Goal: Contribute content

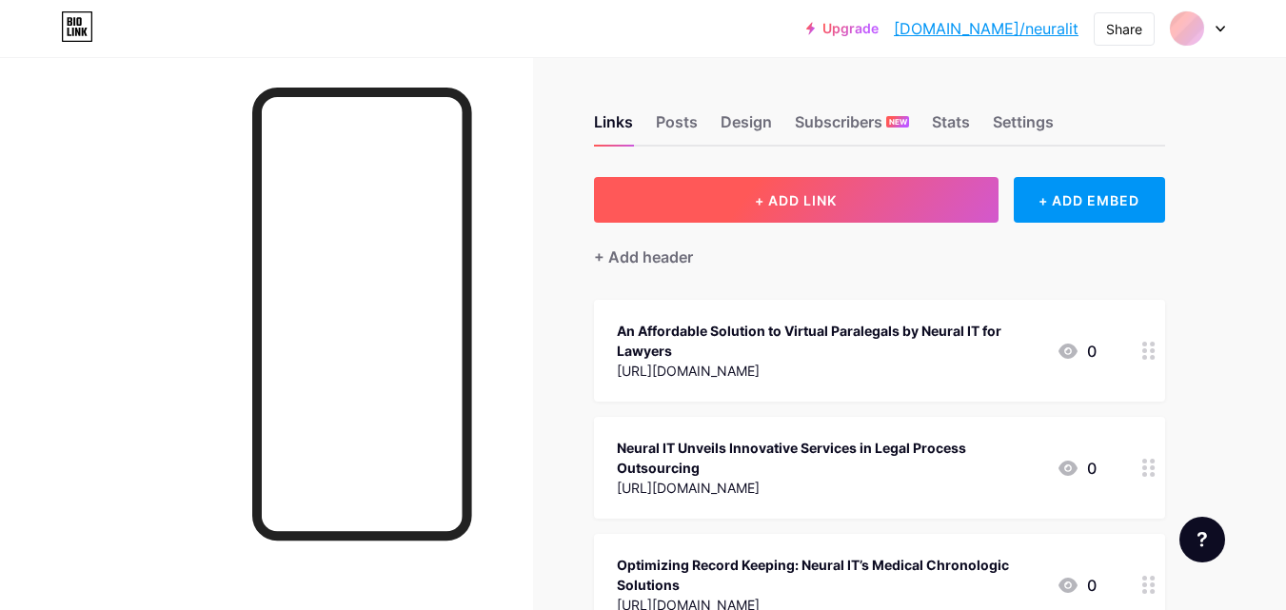
click at [846, 188] on button "+ ADD LINK" at bounding box center [796, 200] width 405 height 46
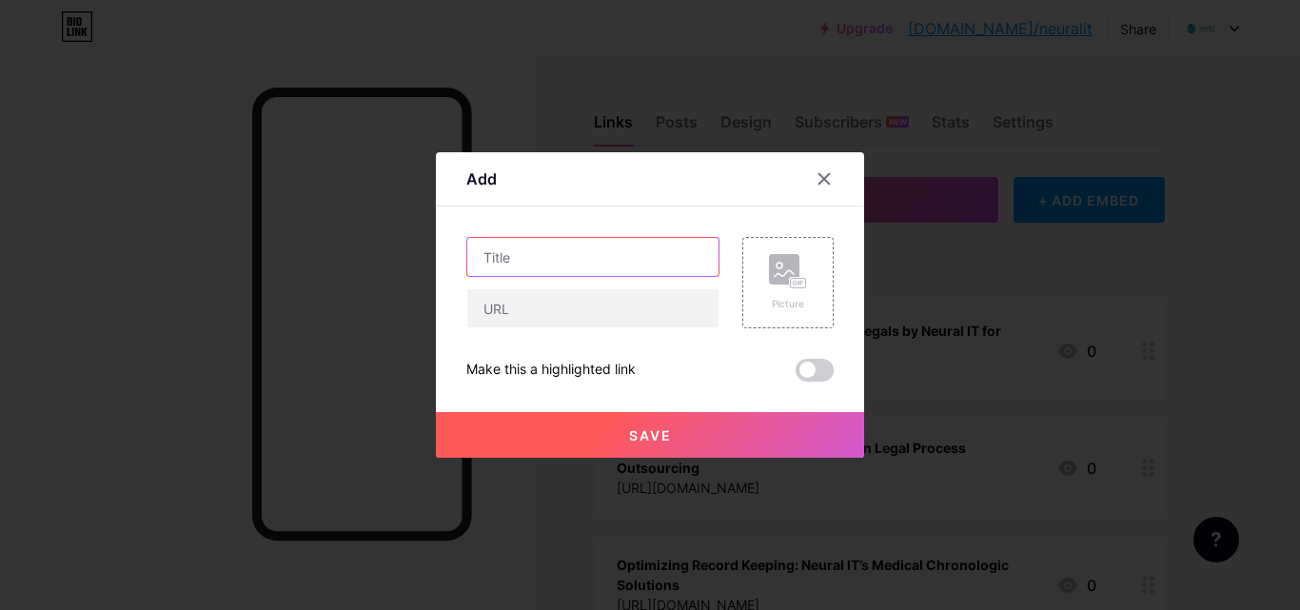
click at [497, 262] on input "text" at bounding box center [592, 257] width 251 height 38
paste input "Optimizing Mass Tort Intake: How Law Firms Benefit from [GEOGRAPHIC_DATA] IT"
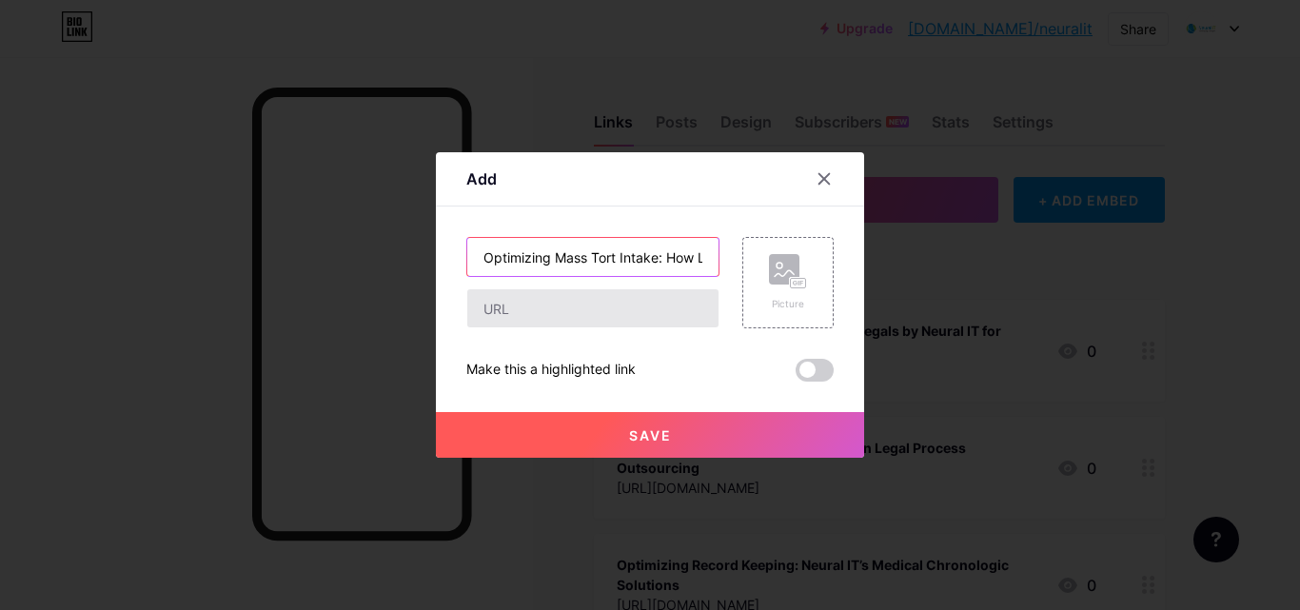
scroll to position [0, 203]
type input "Optimizing Mass Tort Intake: How Law Firms Benefit from [GEOGRAPHIC_DATA] IT"
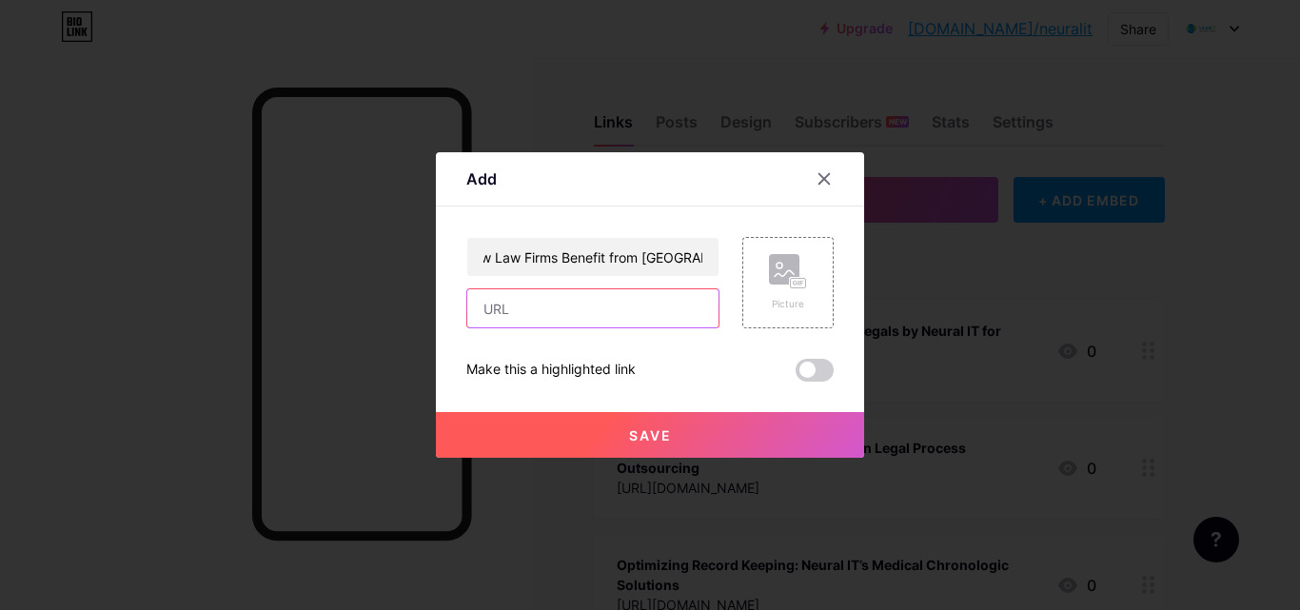
click at [513, 317] on input "text" at bounding box center [592, 308] width 251 height 38
paste input "Juggling mass tort cases is like juggling hundreds of balls. Each plaintiff has…"
type input "Juggling mass tort cases is like juggling hundreds of balls. Each plaintiff has…"
paste input "[URL][DOMAIN_NAME]"
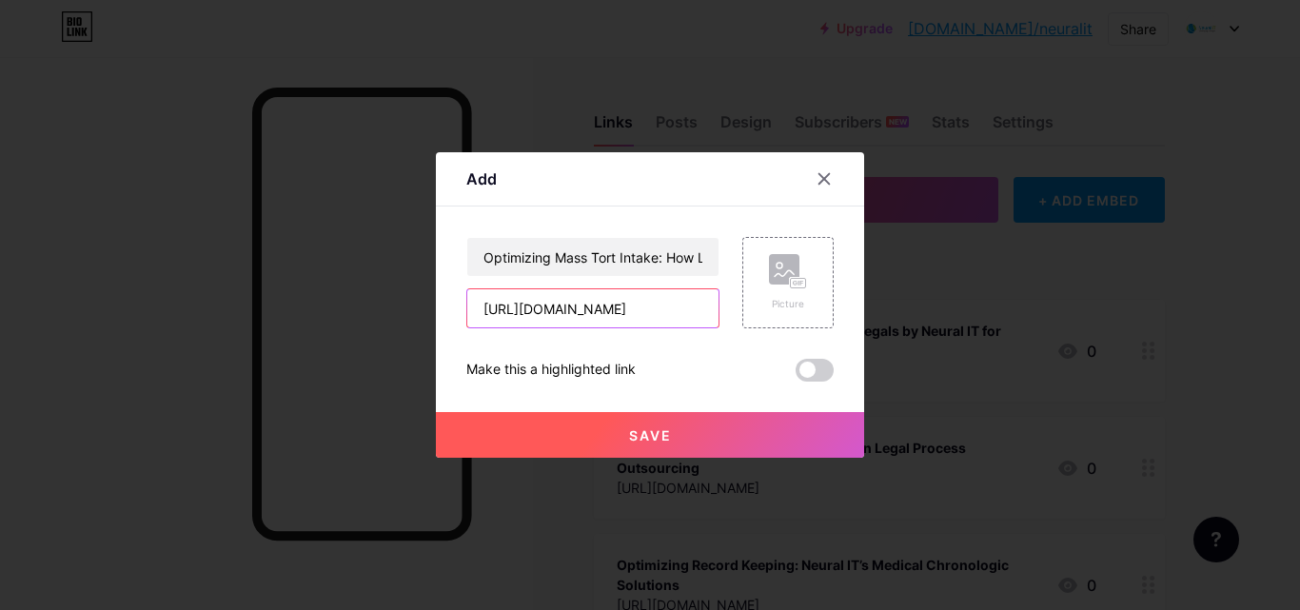
scroll to position [0, 458]
type input "[URL][DOMAIN_NAME]"
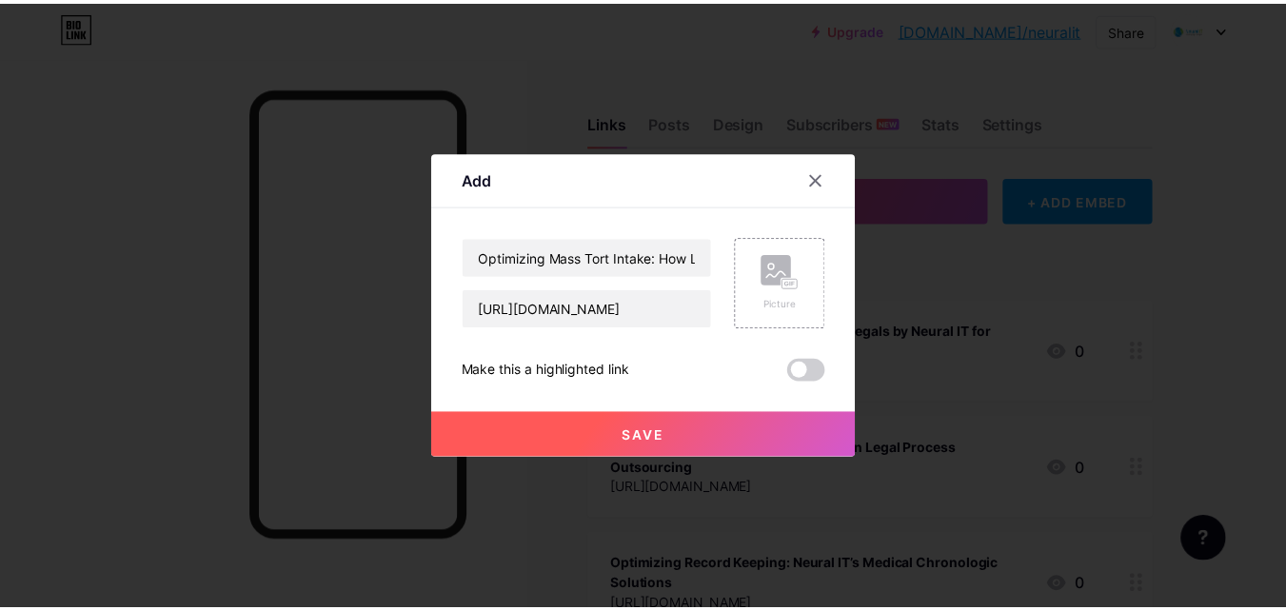
scroll to position [0, 0]
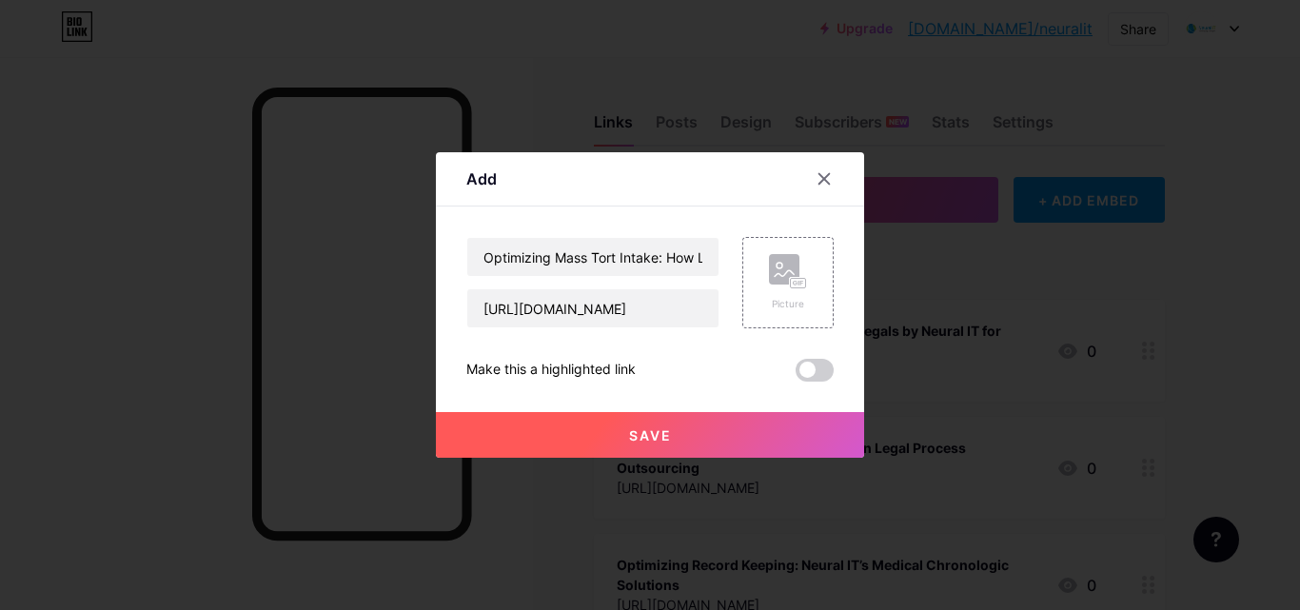
click at [591, 435] on button "Save" at bounding box center [650, 435] width 428 height 46
